Goal: Check status: Check status

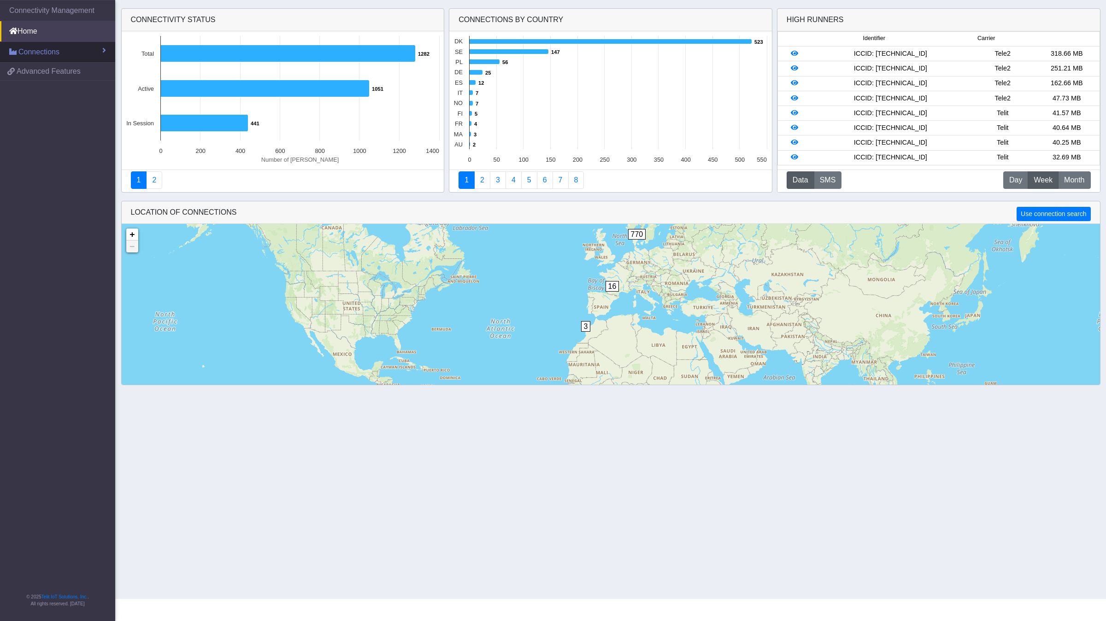
click at [47, 51] on span "Connections" at bounding box center [38, 52] width 41 height 11
click at [37, 70] on link "List" at bounding box center [57, 71] width 115 height 19
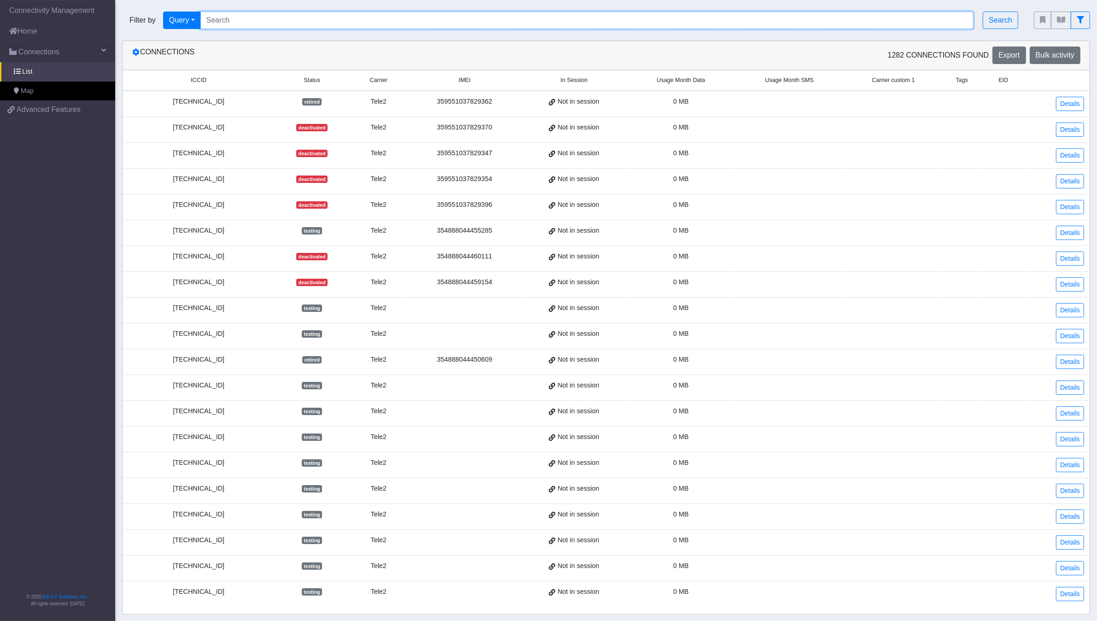
click at [392, 21] on input "Search..." at bounding box center [586, 21] width 773 height 18
paste input "[TECHNICAL_ID]"
type input "[TECHNICAL_ID]"
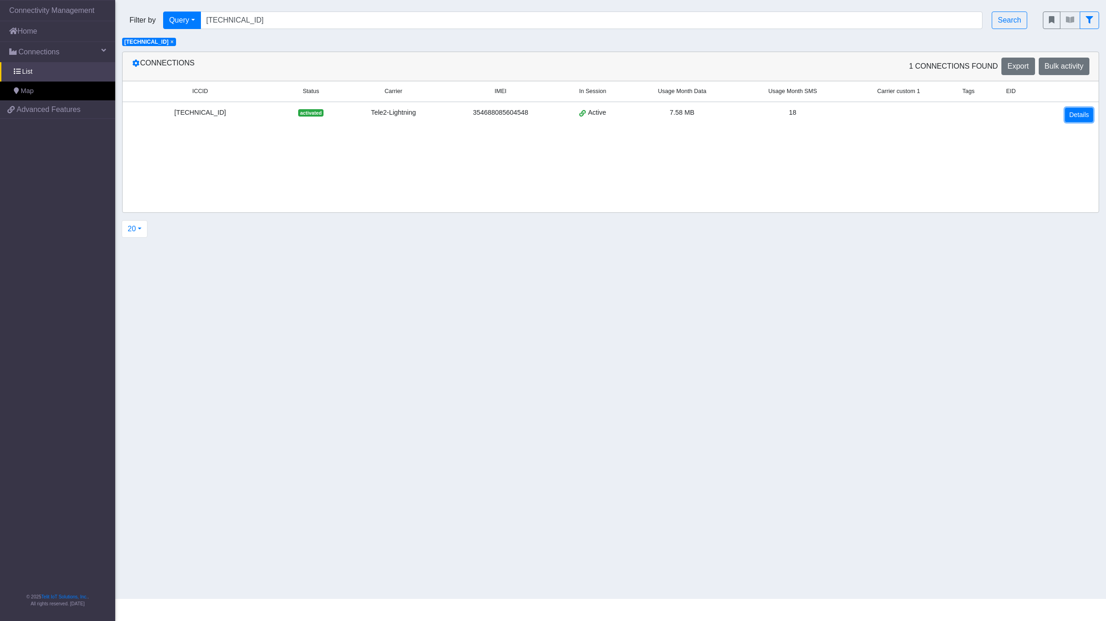
click at [1070, 117] on link "Details" at bounding box center [1079, 115] width 28 height 14
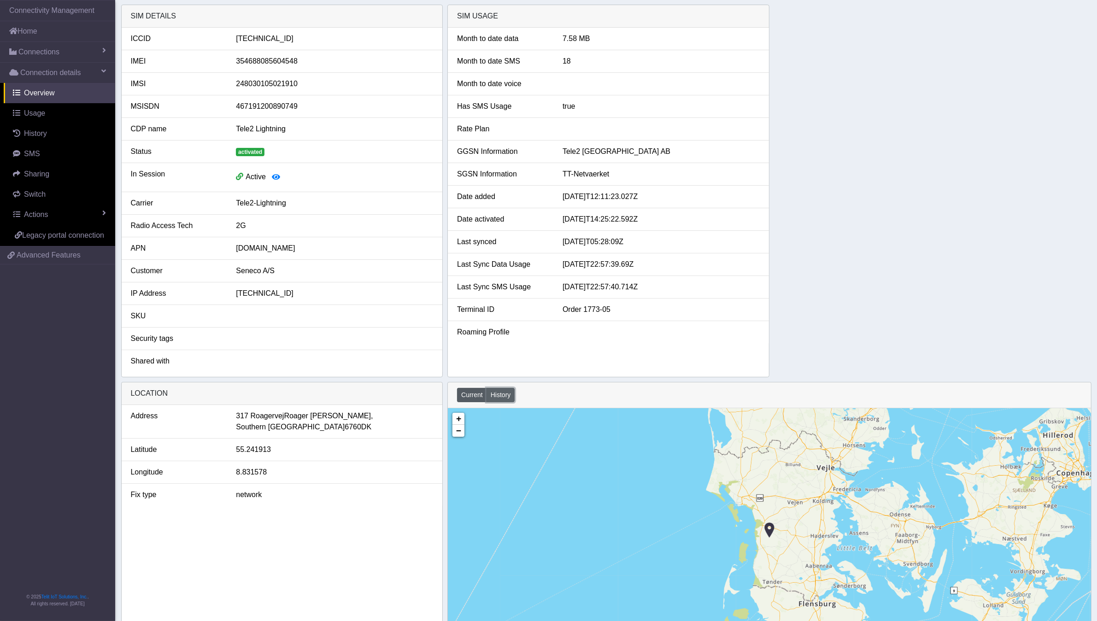
click at [505, 398] on button "History" at bounding box center [500, 395] width 29 height 14
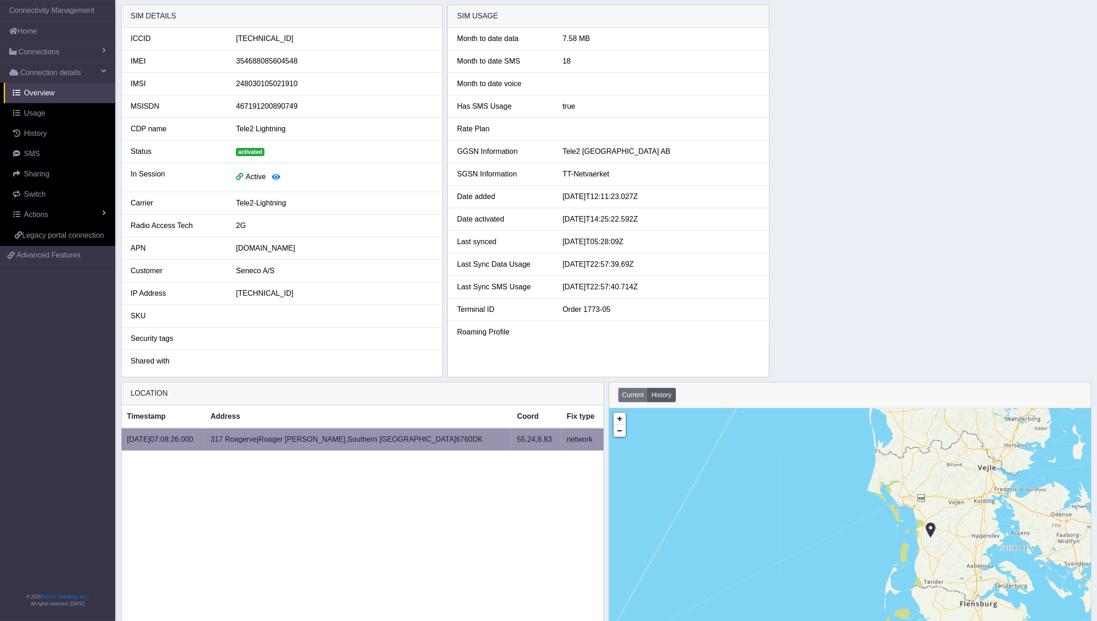
click at [456, 439] on span "6760" at bounding box center [464, 439] width 17 height 11
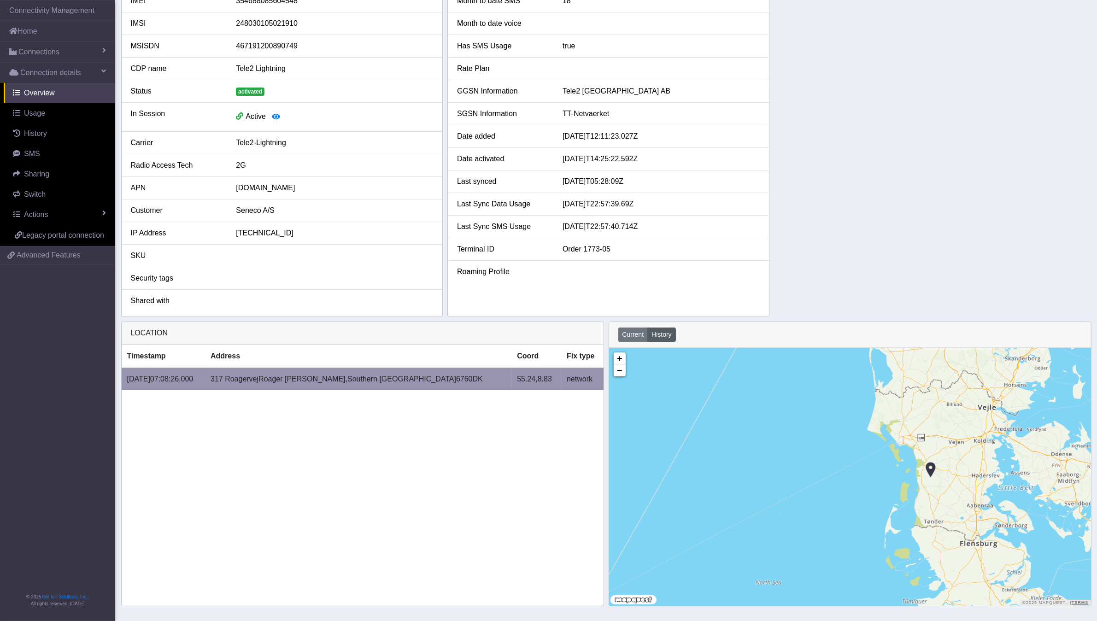
scroll to position [62, 0]
click at [311, 376] on span "Roager [PERSON_NAME]," at bounding box center [302, 379] width 89 height 11
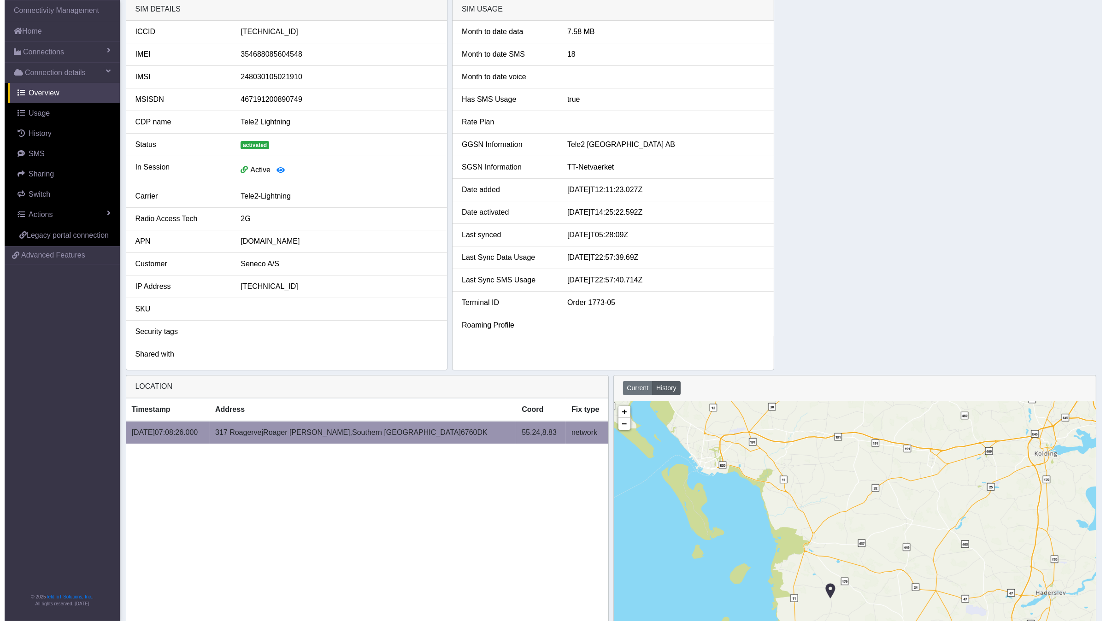
scroll to position [0, 0]
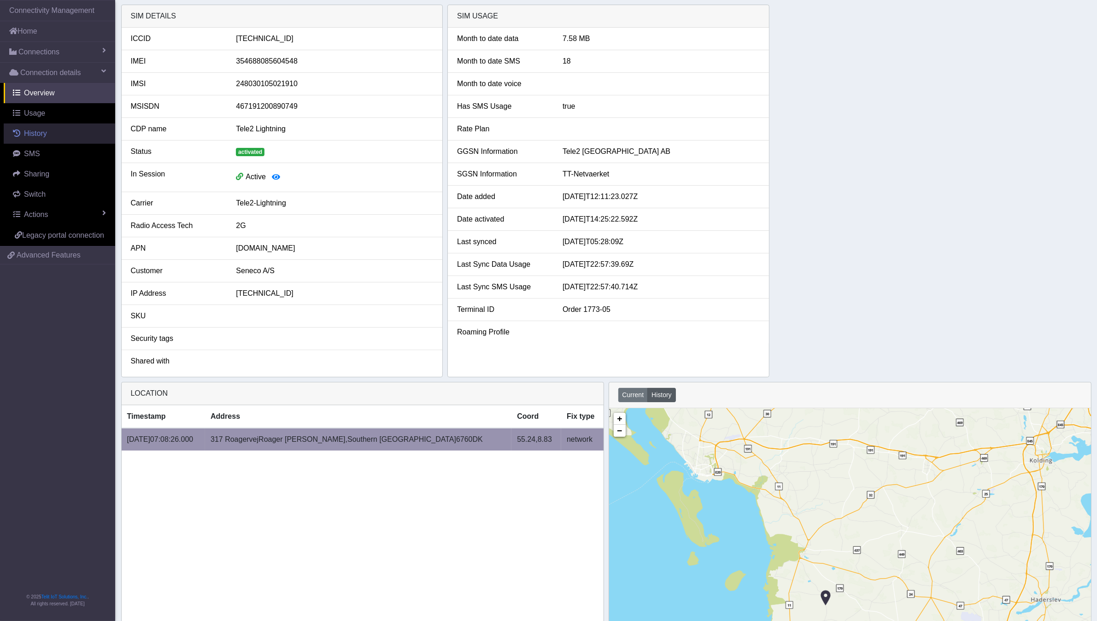
click at [30, 134] on span "History" at bounding box center [35, 133] width 23 height 8
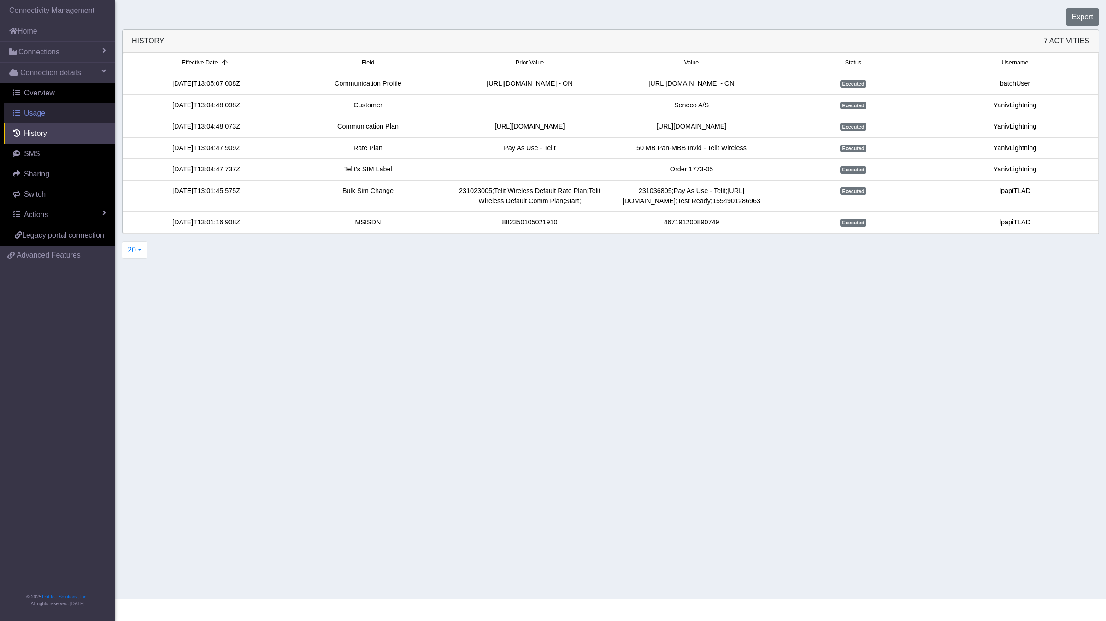
click at [30, 111] on span "Usage" at bounding box center [34, 113] width 21 height 8
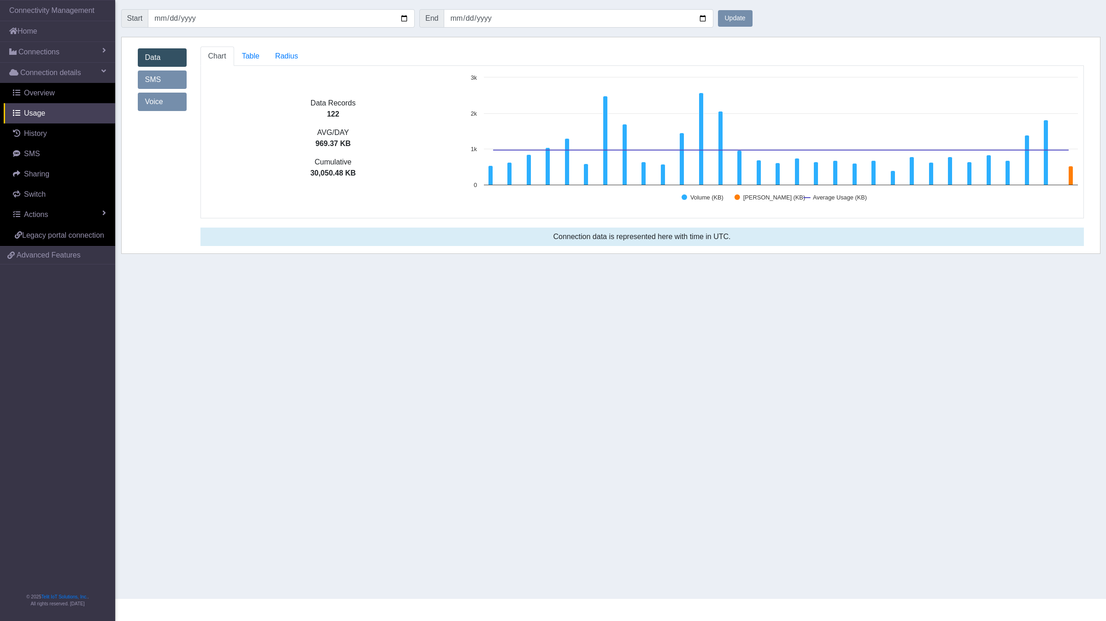
click at [147, 53] on link "Data" at bounding box center [162, 57] width 49 height 18
click at [168, 80] on link "SMS" at bounding box center [162, 79] width 49 height 18
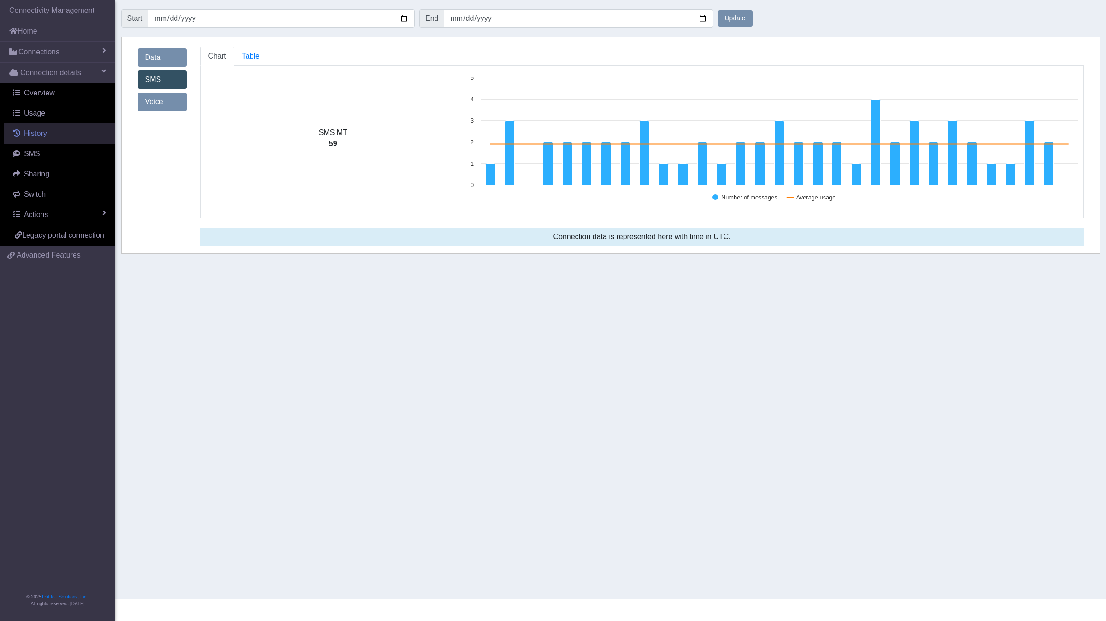
click at [35, 137] on span "History" at bounding box center [35, 133] width 23 height 8
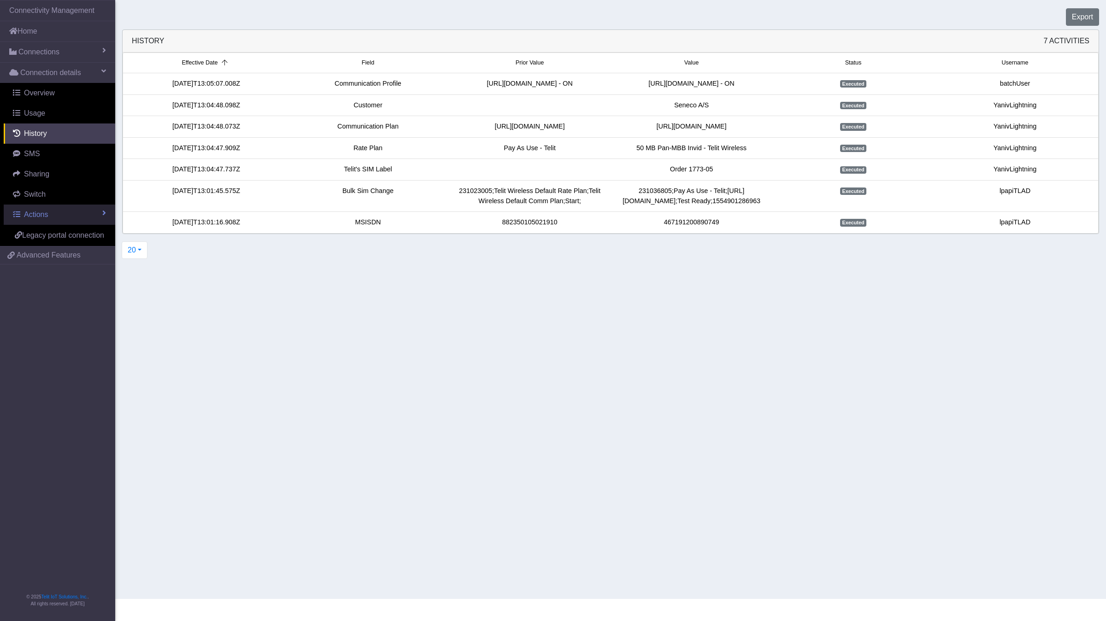
click at [41, 215] on span "Actions" at bounding box center [36, 215] width 24 height 8
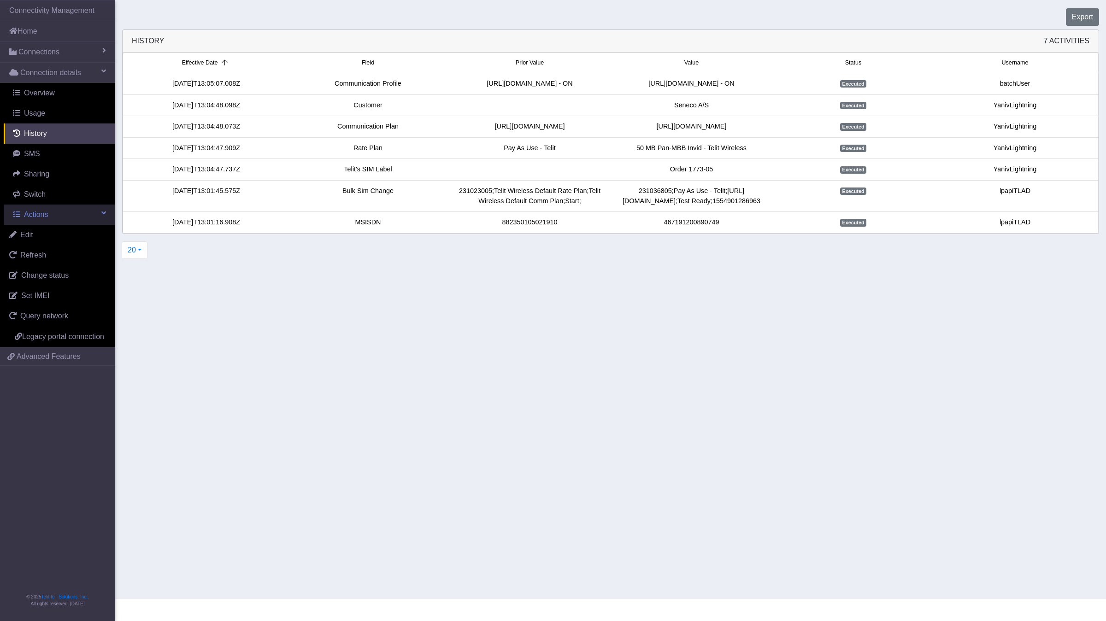
click at [55, 212] on link "Actions" at bounding box center [59, 215] width 111 height 20
